Goal: Transaction & Acquisition: Book appointment/travel/reservation

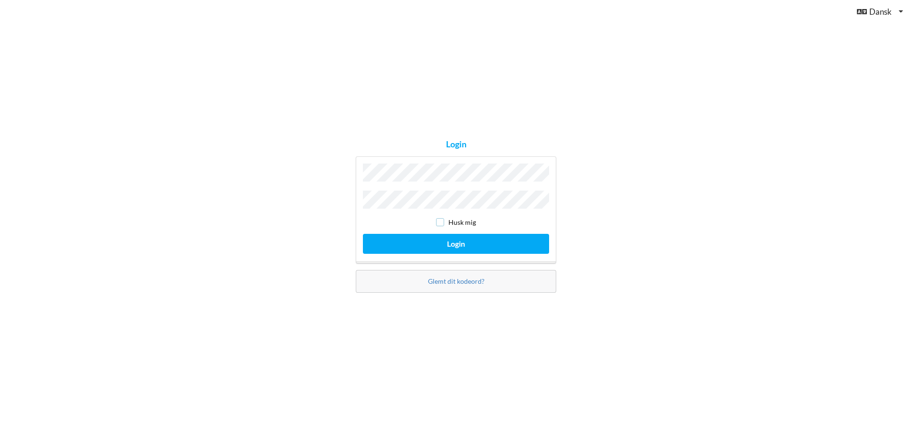
click at [443, 221] on input "checkbox" at bounding box center [440, 222] width 8 height 8
checkbox input "true"
click at [449, 240] on button "Login" at bounding box center [456, 243] width 186 height 19
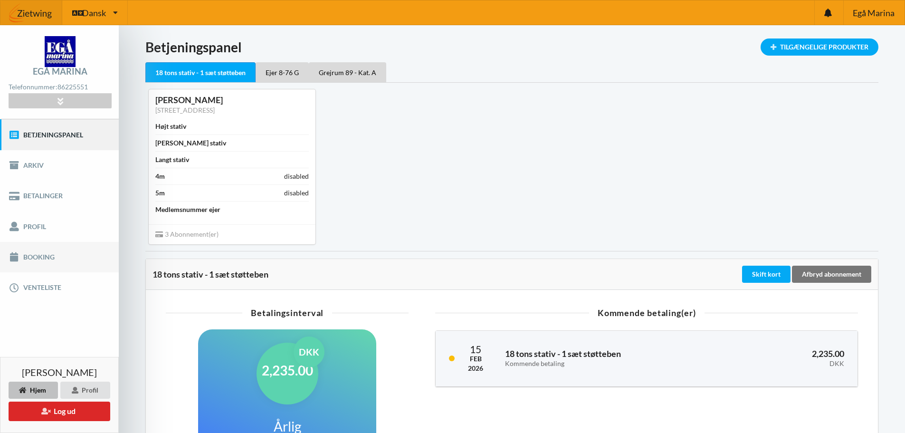
click at [48, 260] on link "Booking" at bounding box center [59, 257] width 119 height 30
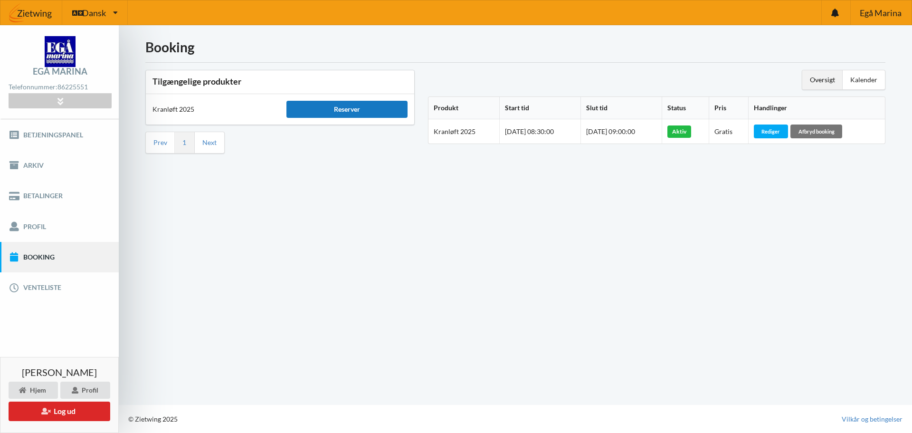
click at [361, 105] on div "Reserver" at bounding box center [347, 109] width 121 height 17
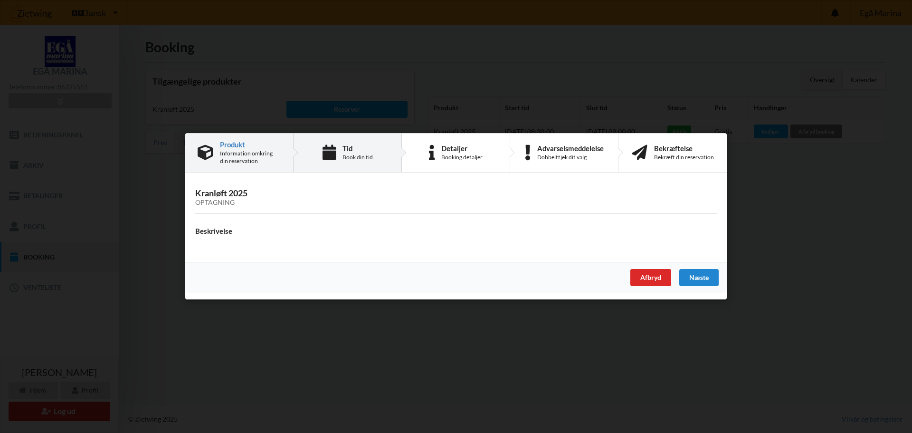
click at [365, 155] on div "Book din tid" at bounding box center [358, 157] width 30 height 8
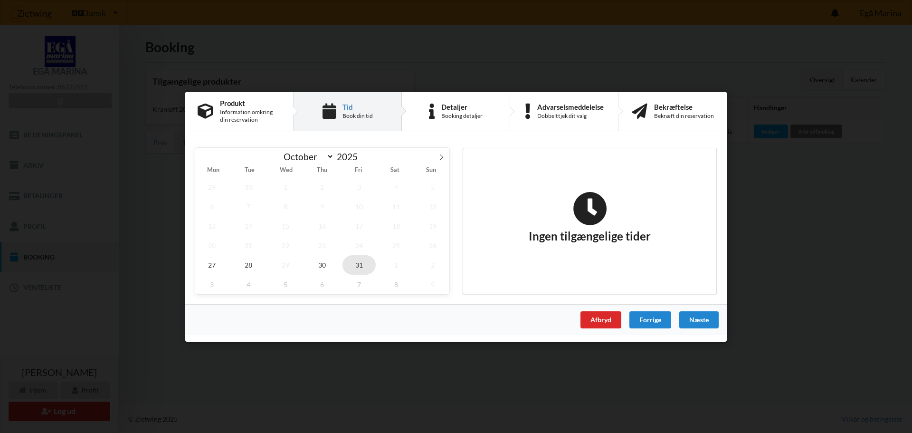
click at [359, 266] on span "31" at bounding box center [359, 264] width 33 height 19
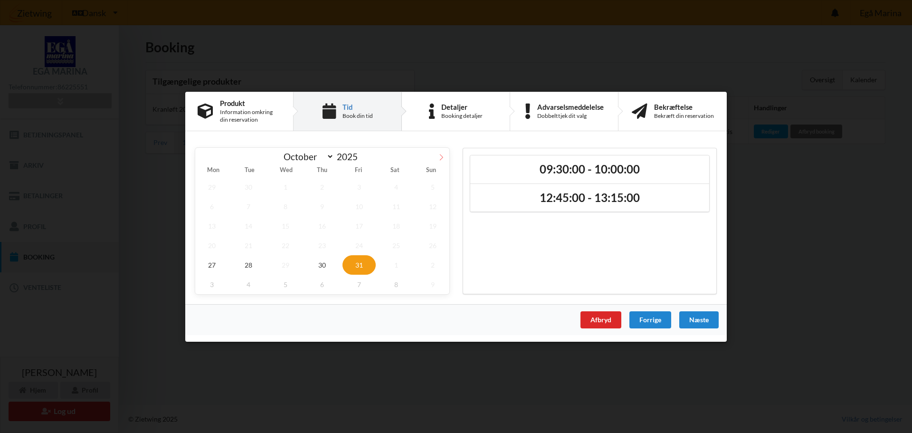
click at [441, 156] on icon at bounding box center [441, 156] width 7 height 7
select select "10"
click at [361, 265] on span "28" at bounding box center [359, 264] width 33 height 19
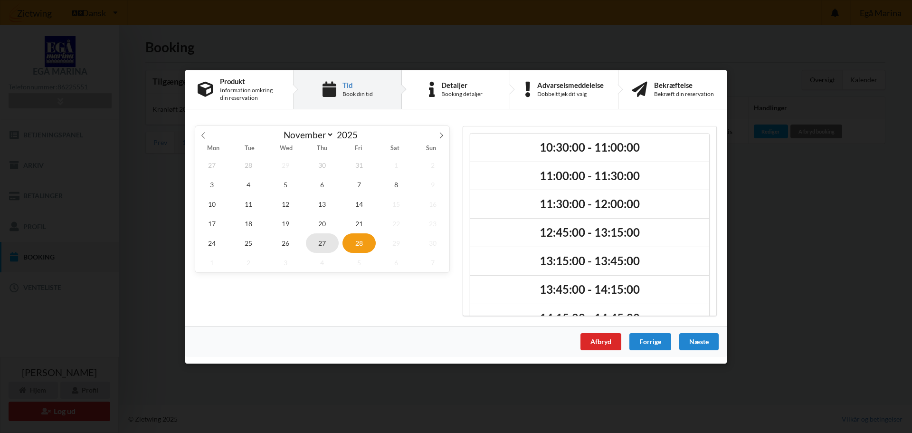
click at [327, 244] on span "27" at bounding box center [322, 242] width 33 height 19
click at [284, 243] on span "26" at bounding box center [285, 242] width 33 height 19
click at [254, 245] on span "25" at bounding box center [248, 242] width 33 height 19
click at [223, 245] on span "24" at bounding box center [211, 242] width 33 height 19
click at [604, 344] on div "Afbryd" at bounding box center [601, 341] width 41 height 17
